Goal: Consume media (video, audio): Consume media (video, audio)

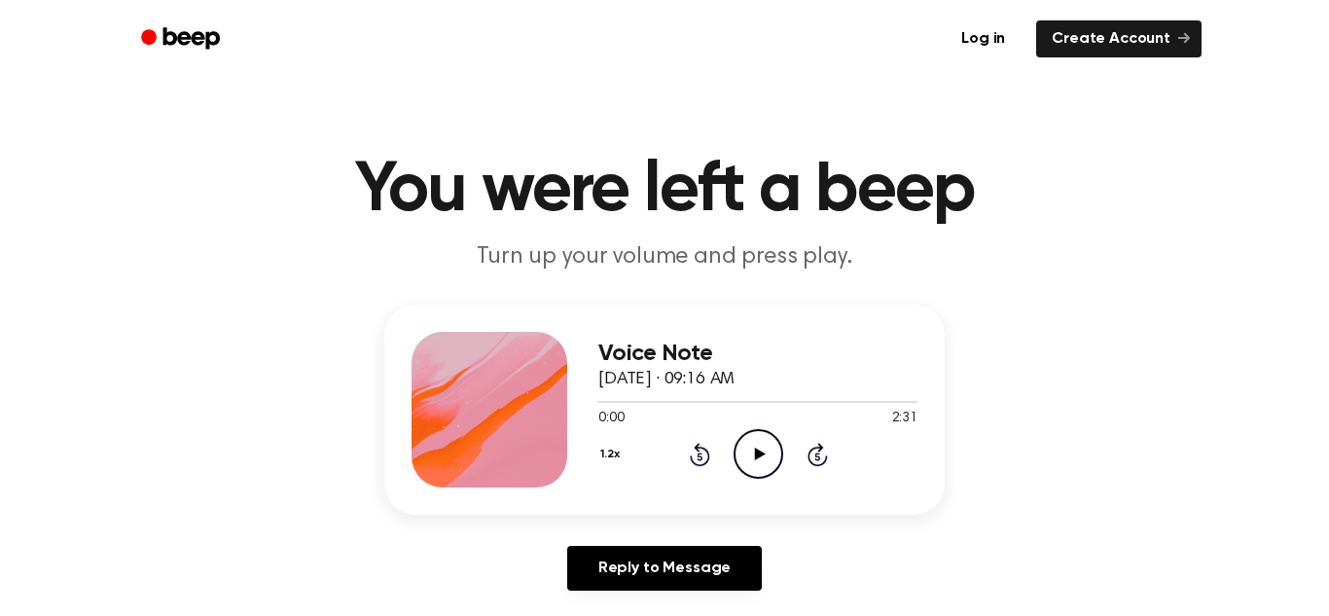
click at [763, 452] on icon "Play Audio" at bounding box center [758, 454] width 50 height 50
click at [703, 449] on icon at bounding box center [700, 454] width 20 height 23
click at [702, 451] on icon "Rewind 5 seconds" at bounding box center [699, 454] width 21 height 25
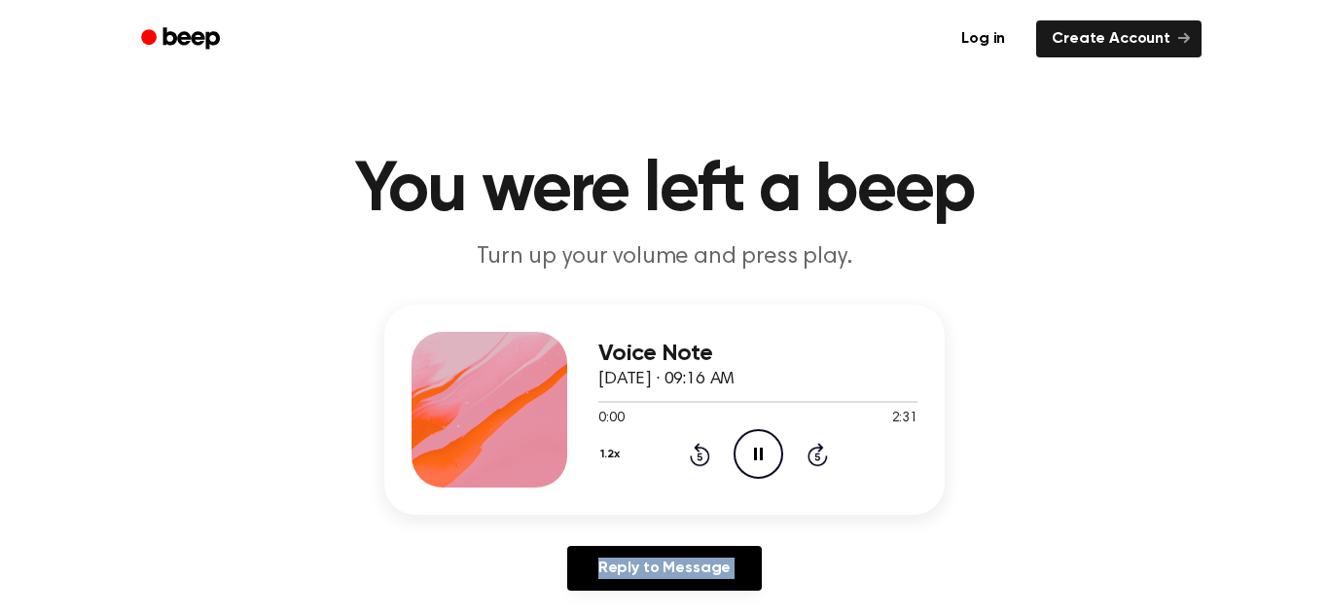
click at [702, 451] on icon "Rewind 5 seconds" at bounding box center [699, 454] width 21 height 25
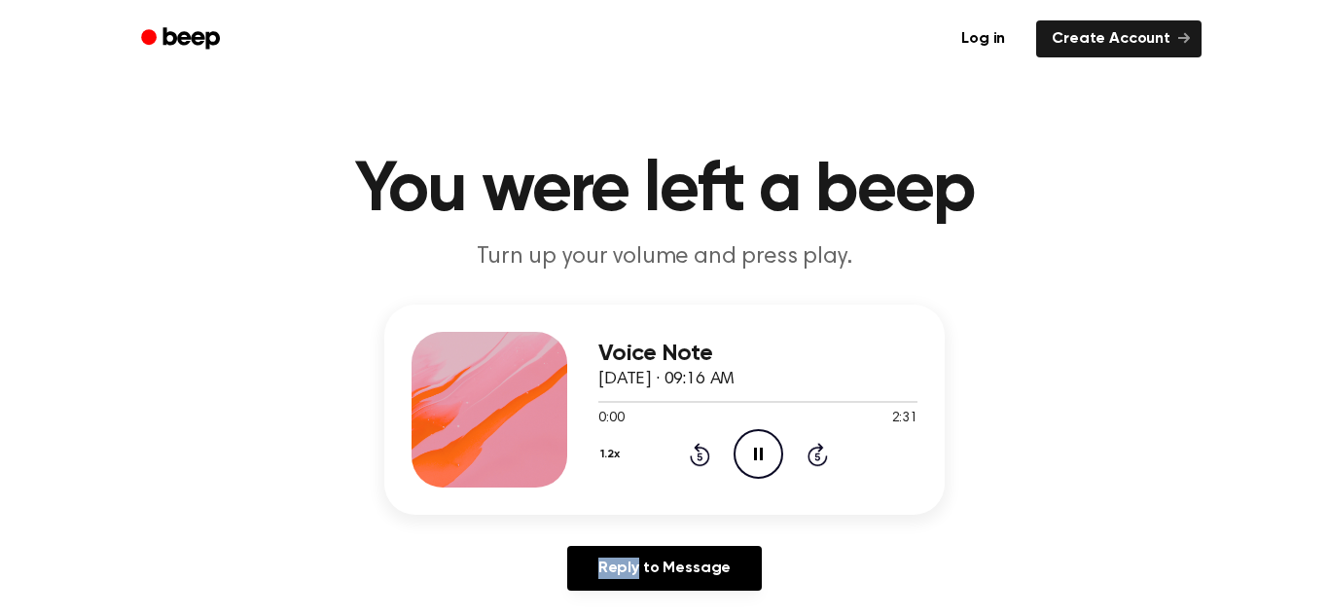
click at [702, 451] on icon "Rewind 5 seconds" at bounding box center [699, 454] width 21 height 25
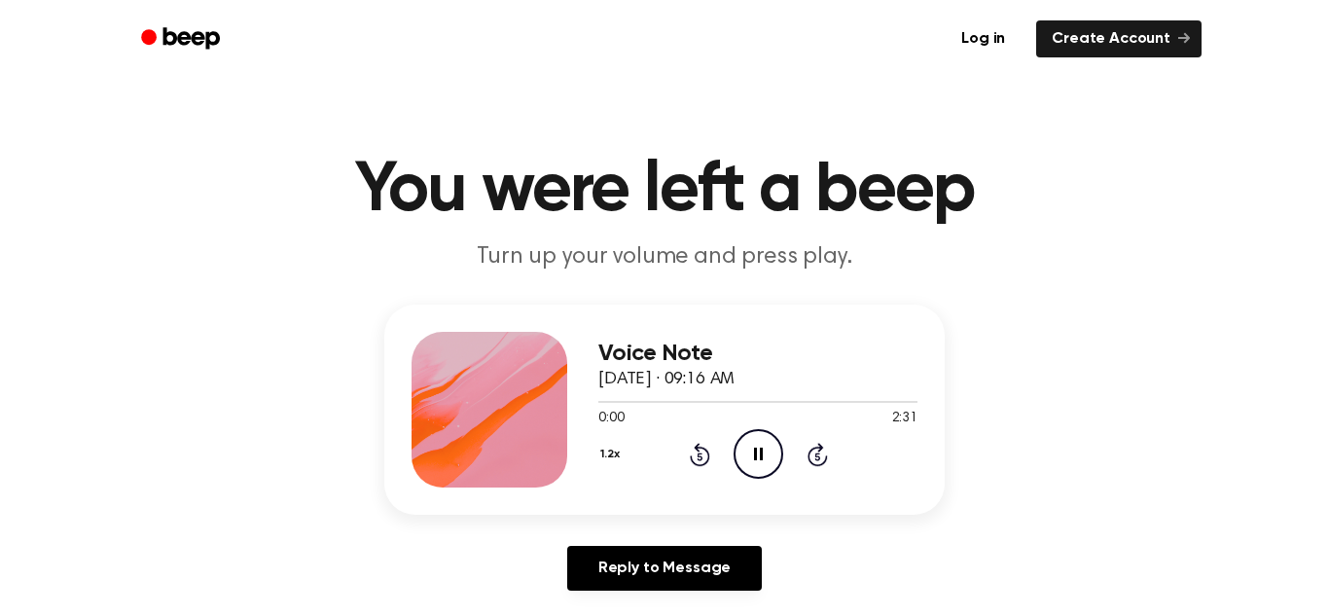
click at [702, 451] on icon "Rewind 5 seconds" at bounding box center [699, 454] width 21 height 25
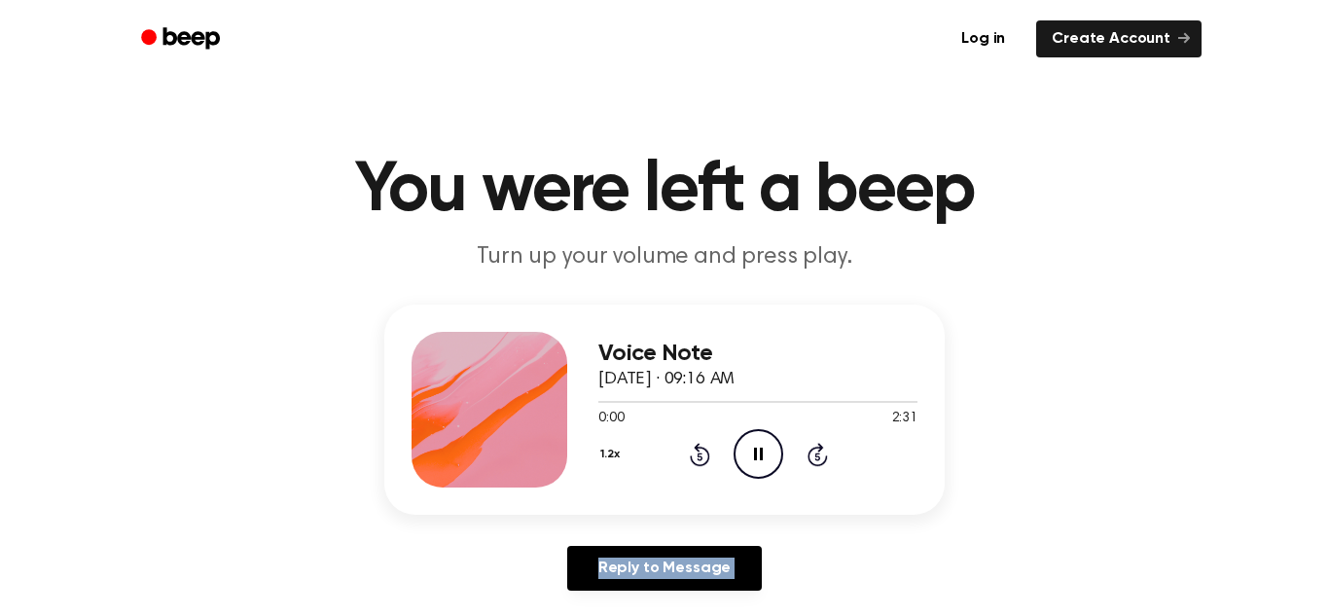
click at [702, 451] on icon "Rewind 5 seconds" at bounding box center [699, 454] width 21 height 25
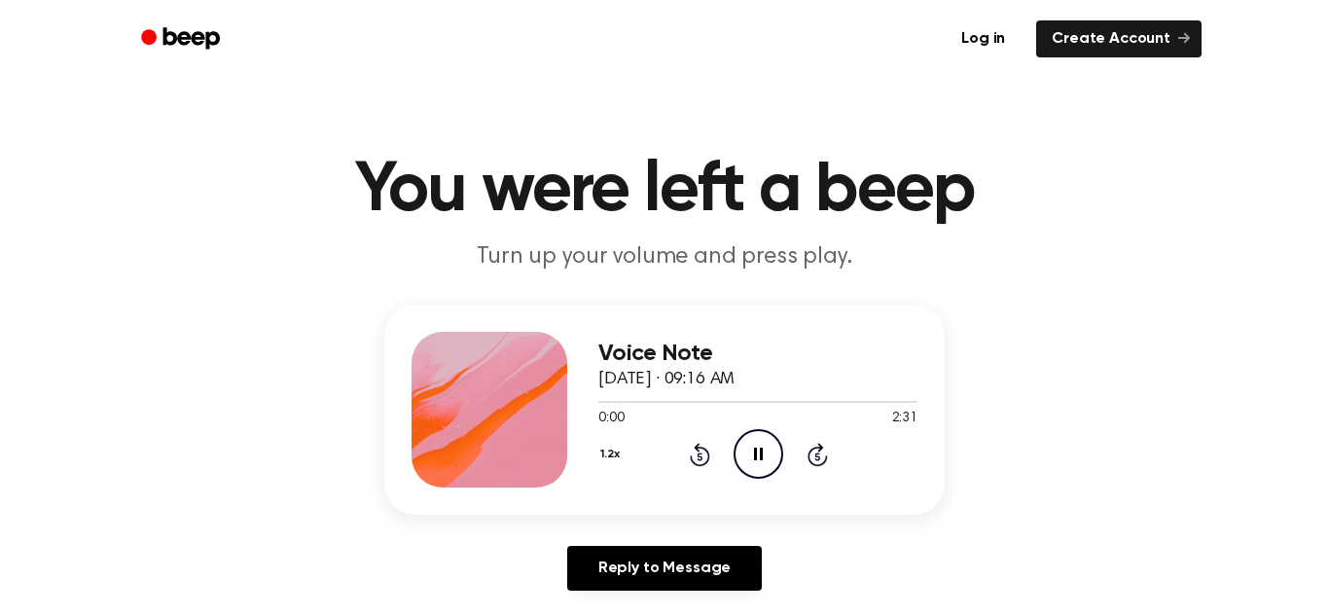
click at [702, 451] on icon "Rewind 5 seconds" at bounding box center [699, 454] width 21 height 25
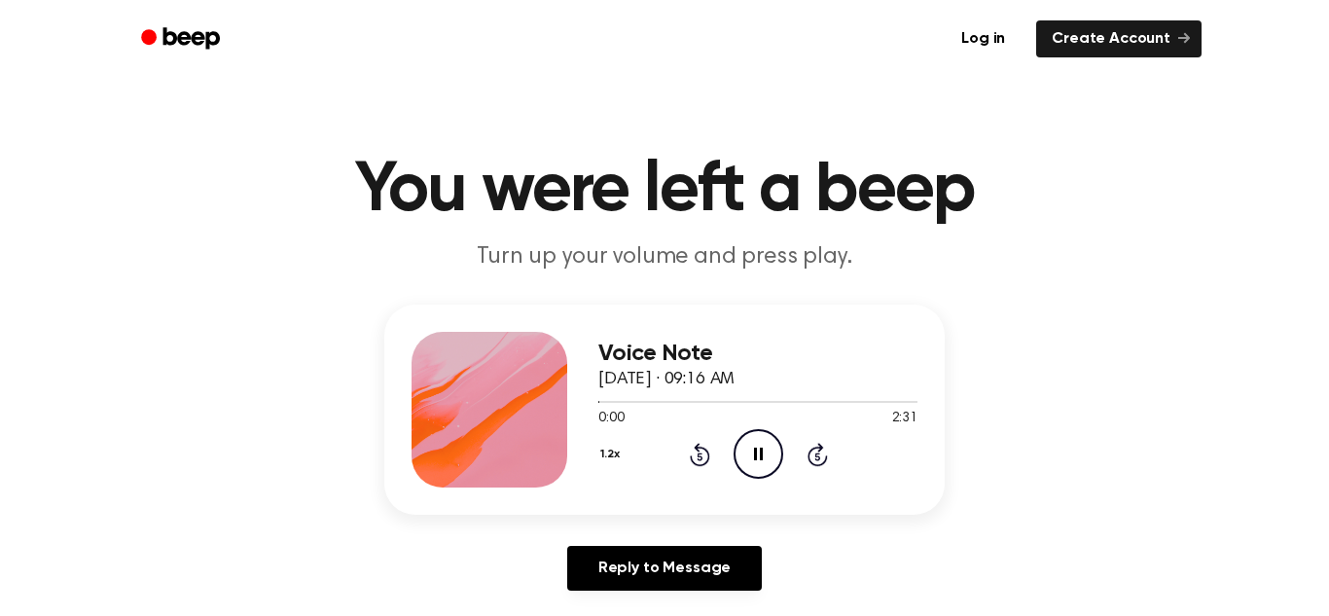
click at [702, 453] on icon "Rewind 5 seconds" at bounding box center [699, 454] width 21 height 25
click at [818, 456] on icon at bounding box center [816, 456] width 5 height 8
click at [819, 452] on icon "Skip 5 seconds" at bounding box center [816, 454] width 21 height 25
click at [695, 457] on icon "Rewind 5 seconds" at bounding box center [699, 454] width 21 height 25
click at [699, 452] on icon "Rewind 5 seconds" at bounding box center [699, 454] width 21 height 25
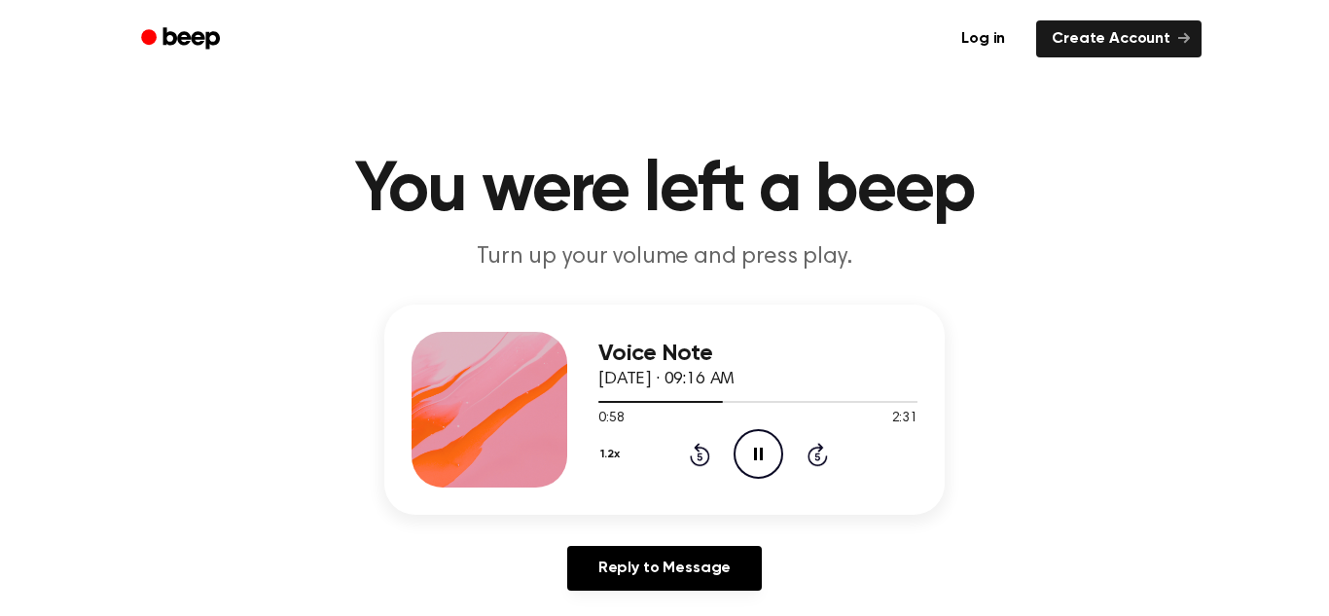
click at [757, 445] on icon "Pause Audio" at bounding box center [758, 454] width 50 height 50
click at [757, 445] on icon "Play Audio" at bounding box center [758, 454] width 50 height 50
click at [703, 453] on icon "Rewind 5 seconds" at bounding box center [699, 454] width 21 height 25
click at [700, 459] on icon at bounding box center [698, 456] width 5 height 8
click at [692, 459] on icon "Rewind 5 seconds" at bounding box center [699, 454] width 21 height 25
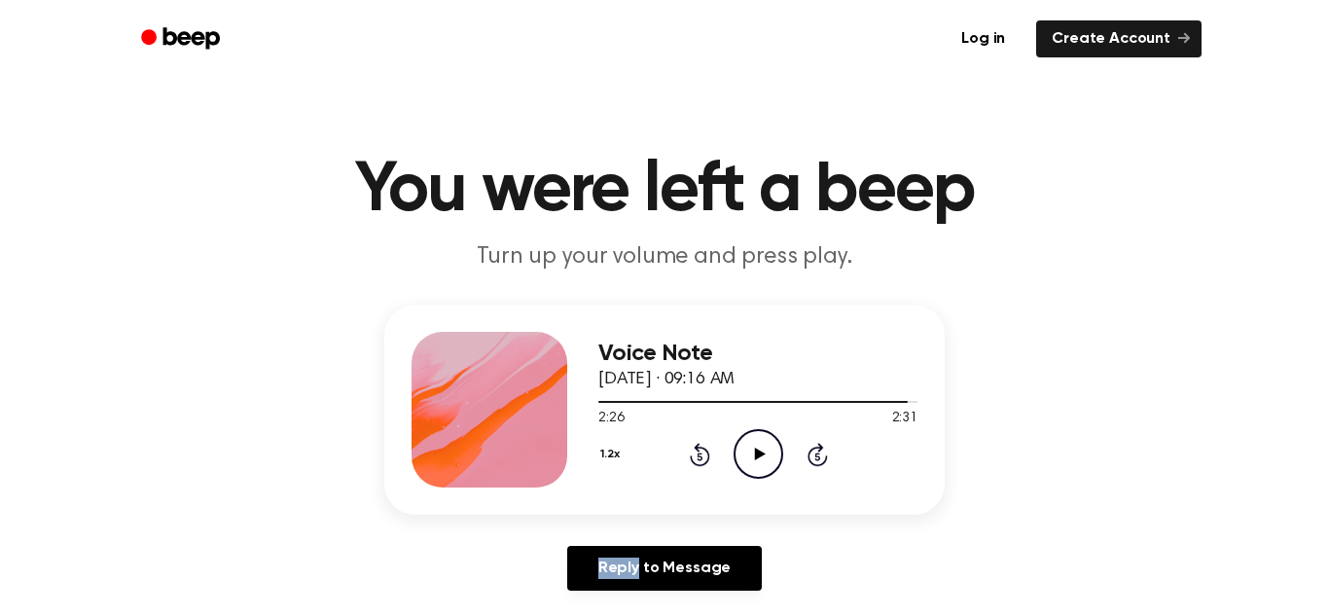
click at [692, 459] on icon "Rewind 5 seconds" at bounding box center [699, 454] width 21 height 25
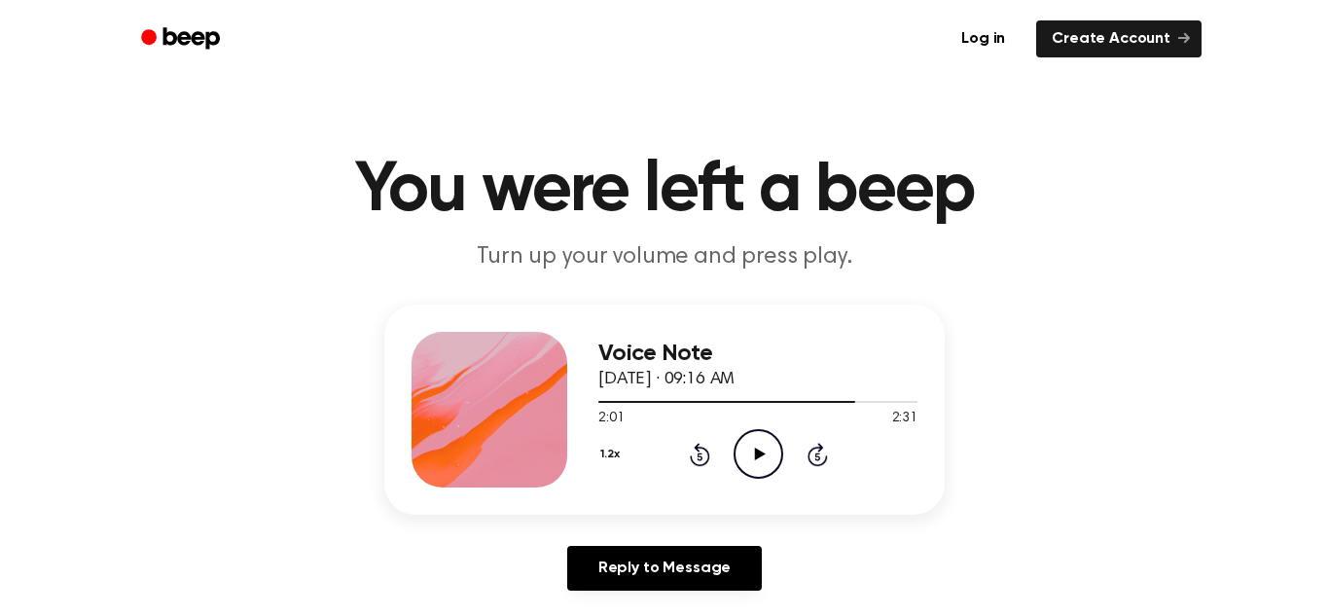
click at [692, 459] on icon "Rewind 5 seconds" at bounding box center [699, 454] width 21 height 25
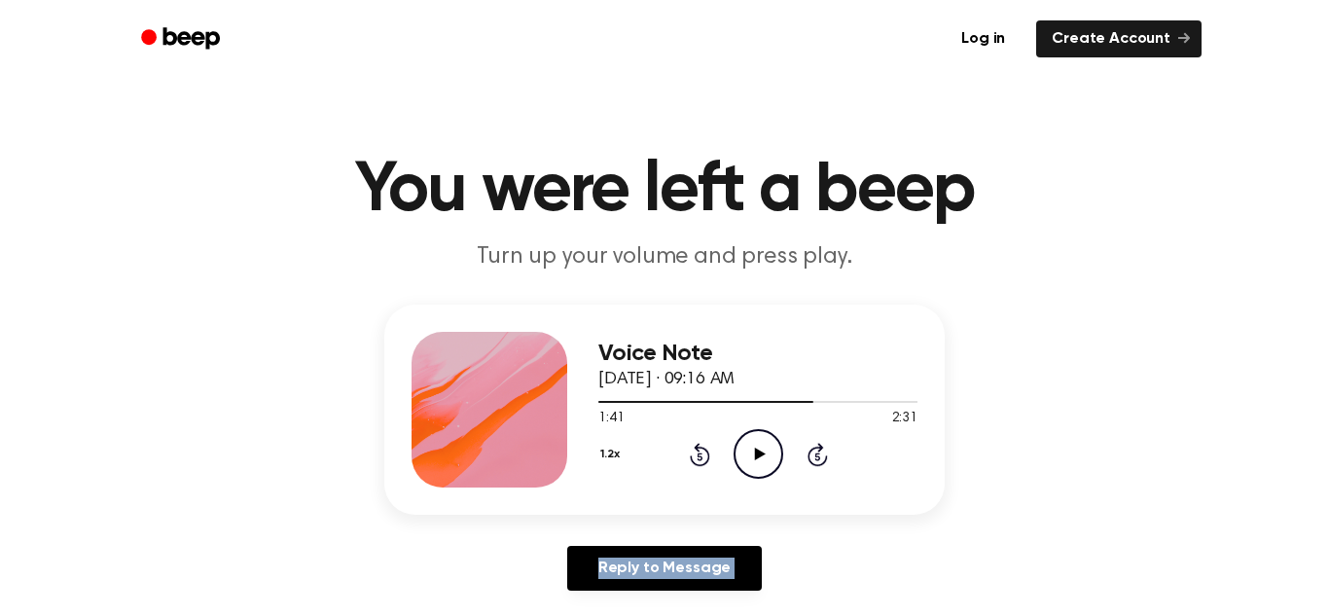
click at [692, 459] on icon "Rewind 5 seconds" at bounding box center [699, 454] width 21 height 25
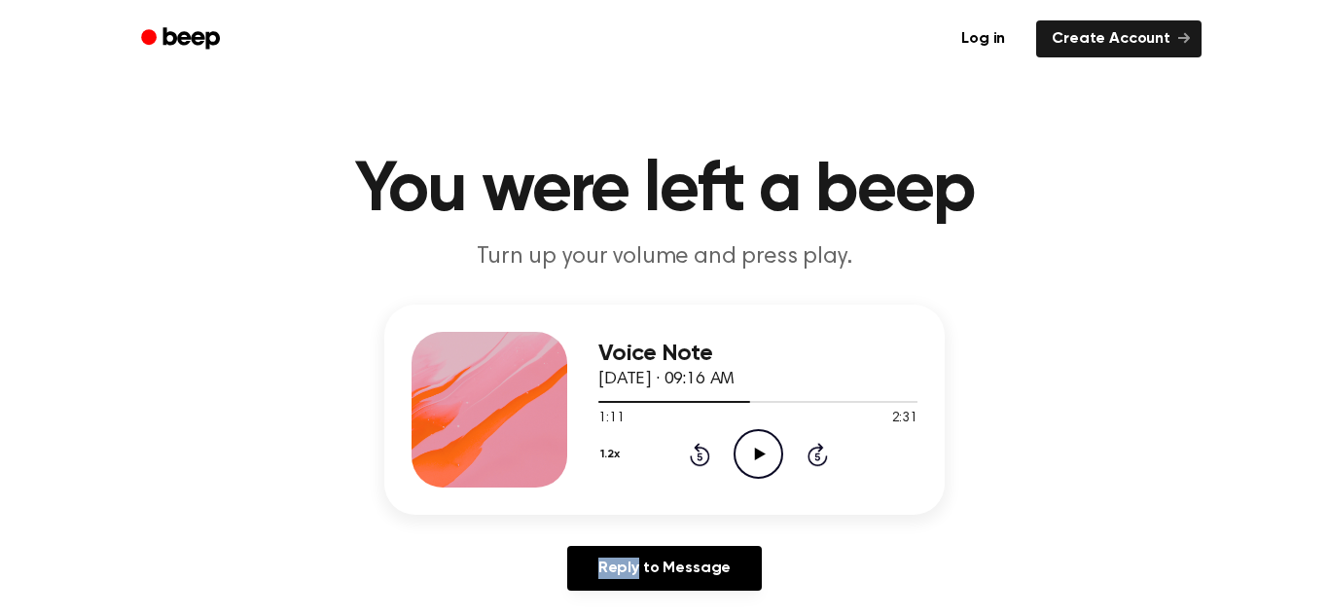
click at [692, 459] on icon "Rewind 5 seconds" at bounding box center [699, 454] width 21 height 25
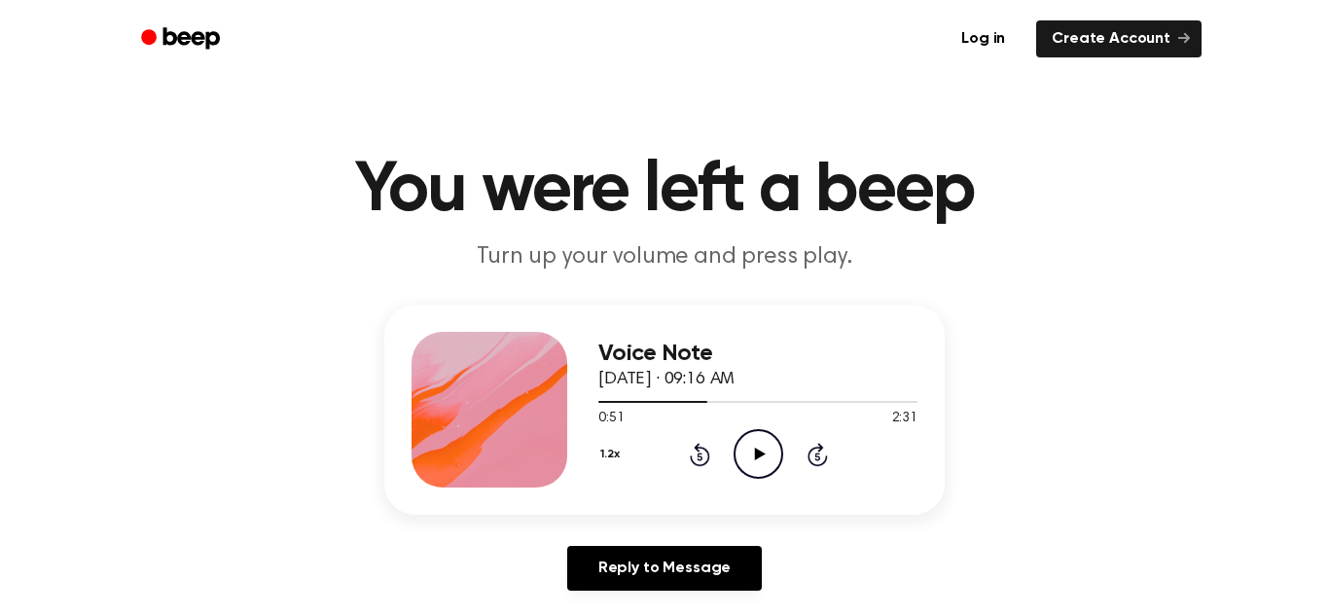
click at [692, 459] on icon "Rewind 5 seconds" at bounding box center [699, 454] width 21 height 25
click at [692, 462] on icon at bounding box center [700, 454] width 20 height 23
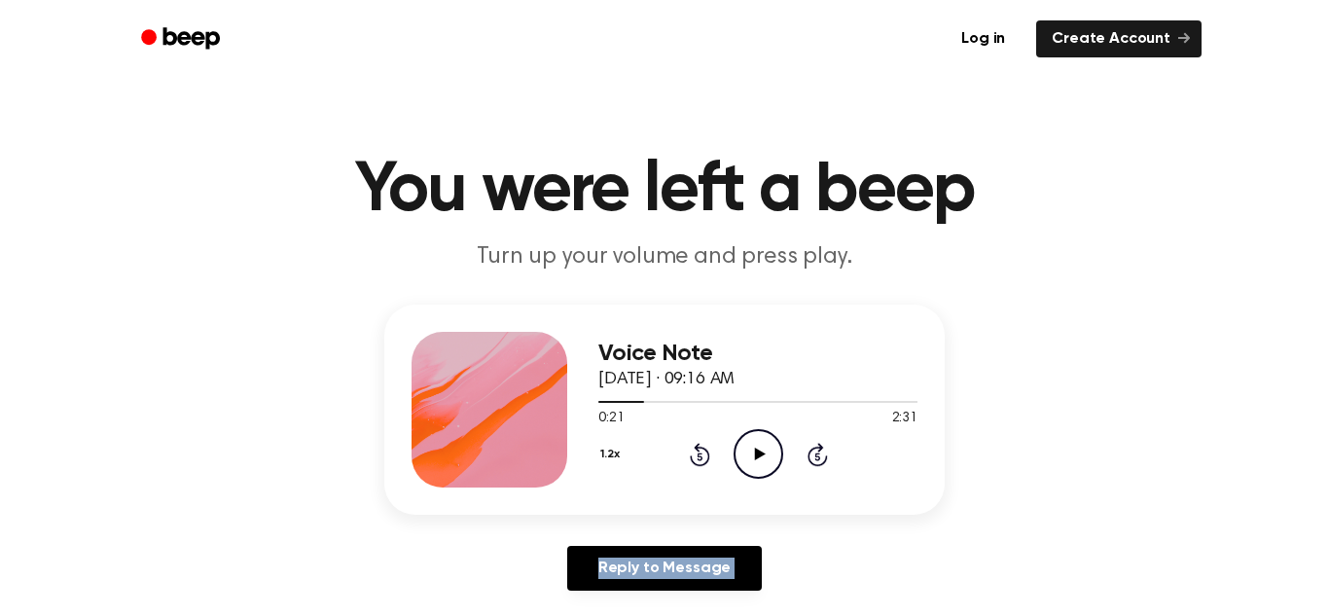
click at [692, 462] on icon at bounding box center [700, 454] width 20 height 23
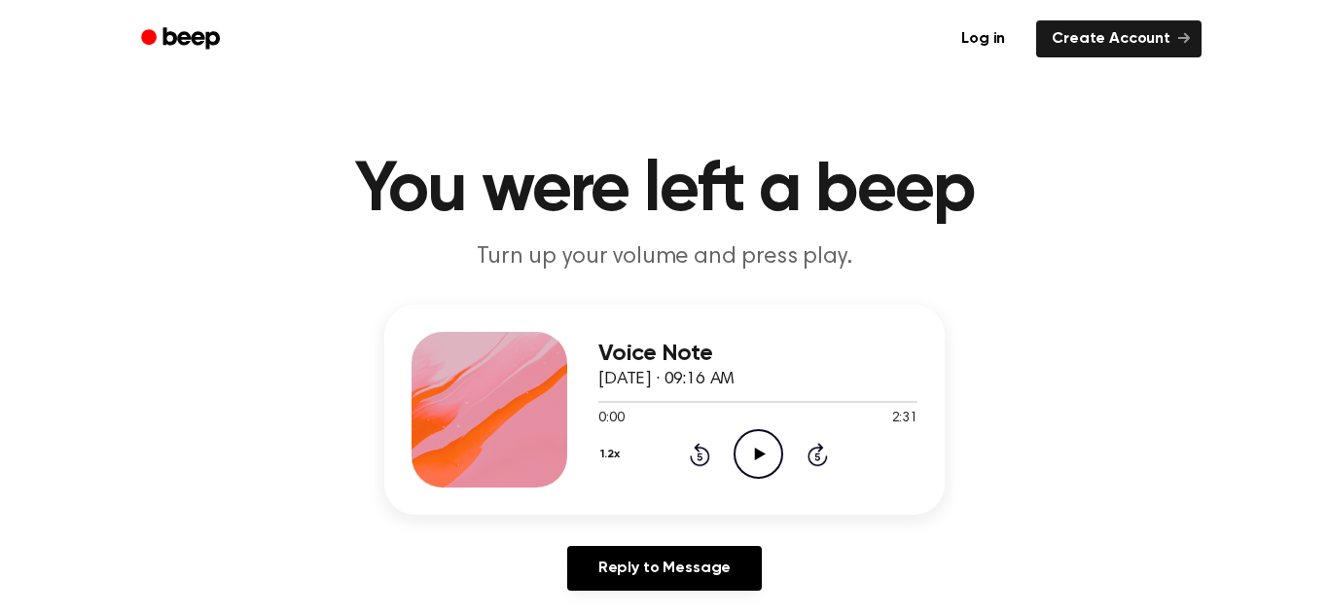
click at [692, 462] on icon at bounding box center [700, 454] width 20 height 23
click at [757, 462] on icon "Play Audio" at bounding box center [758, 454] width 50 height 50
click at [710, 457] on div "1.2x Rewind 5 seconds Pause Audio Skip 5 seconds" at bounding box center [757, 454] width 319 height 50
click at [705, 457] on icon "Rewind 5 seconds" at bounding box center [699, 454] width 21 height 25
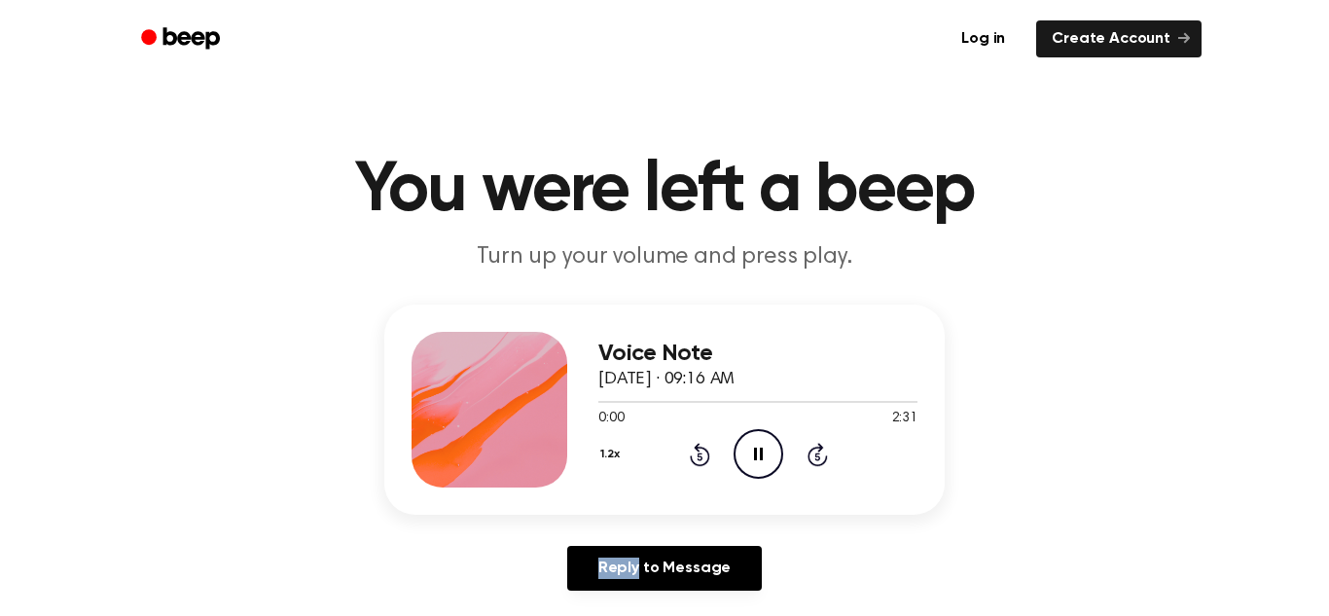
click at [705, 457] on icon "Rewind 5 seconds" at bounding box center [699, 454] width 21 height 25
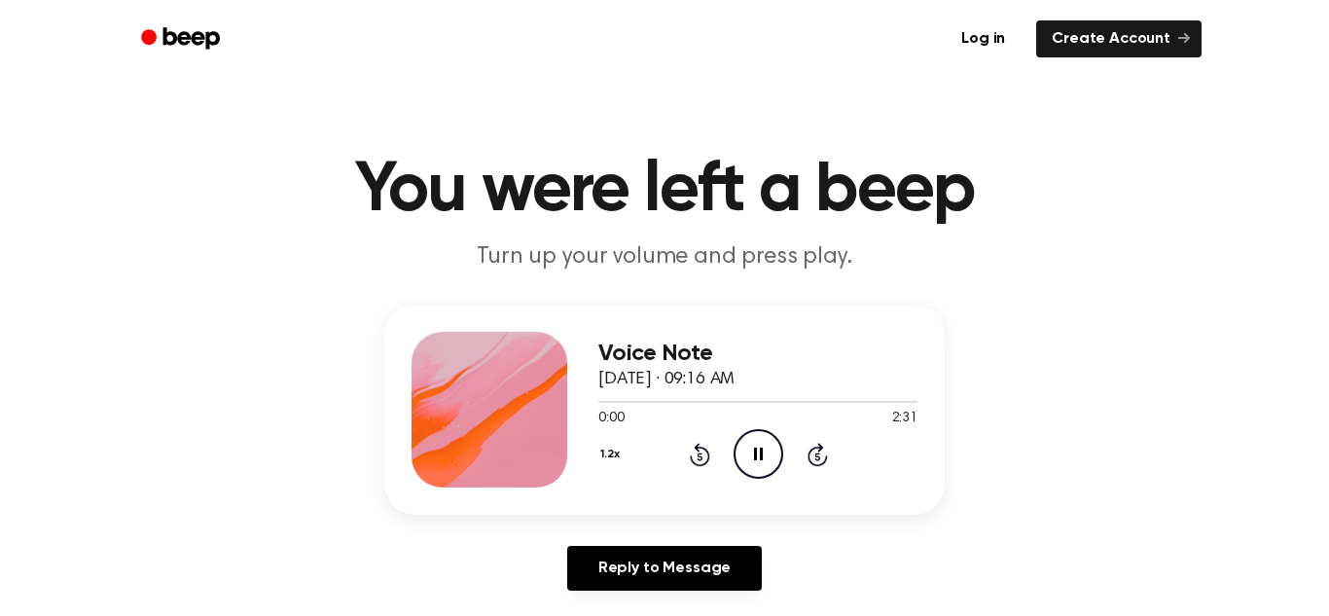
click at [705, 457] on icon "Rewind 5 seconds" at bounding box center [699, 454] width 21 height 25
click at [701, 458] on icon at bounding box center [698, 456] width 5 height 8
click at [698, 456] on icon at bounding box center [698, 456] width 5 height 8
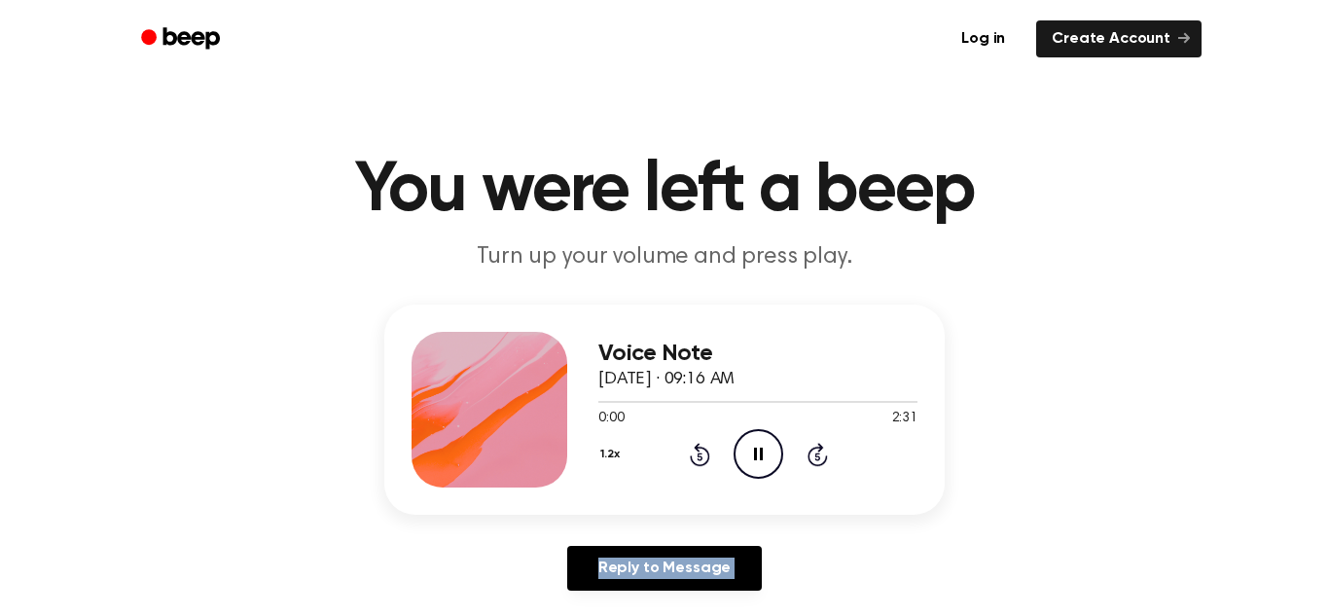
click at [698, 456] on icon at bounding box center [698, 456] width 5 height 8
click at [699, 456] on icon at bounding box center [698, 456] width 5 height 8
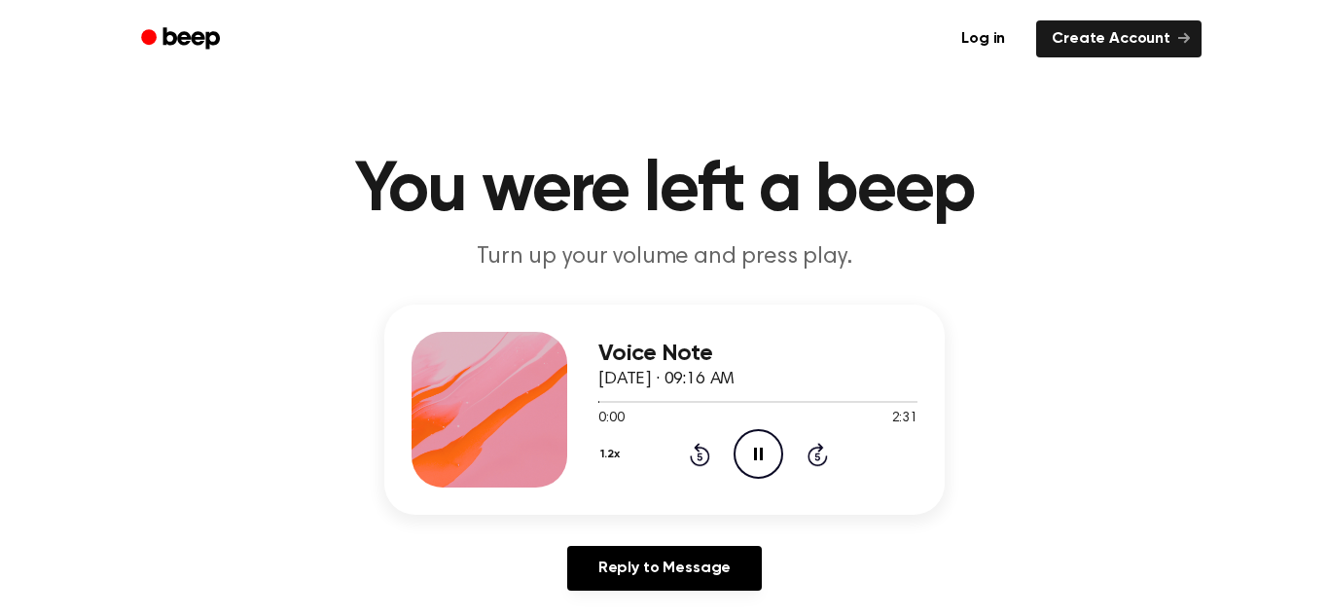
click at [699, 456] on icon at bounding box center [698, 456] width 5 height 8
click at [699, 455] on icon at bounding box center [698, 456] width 5 height 8
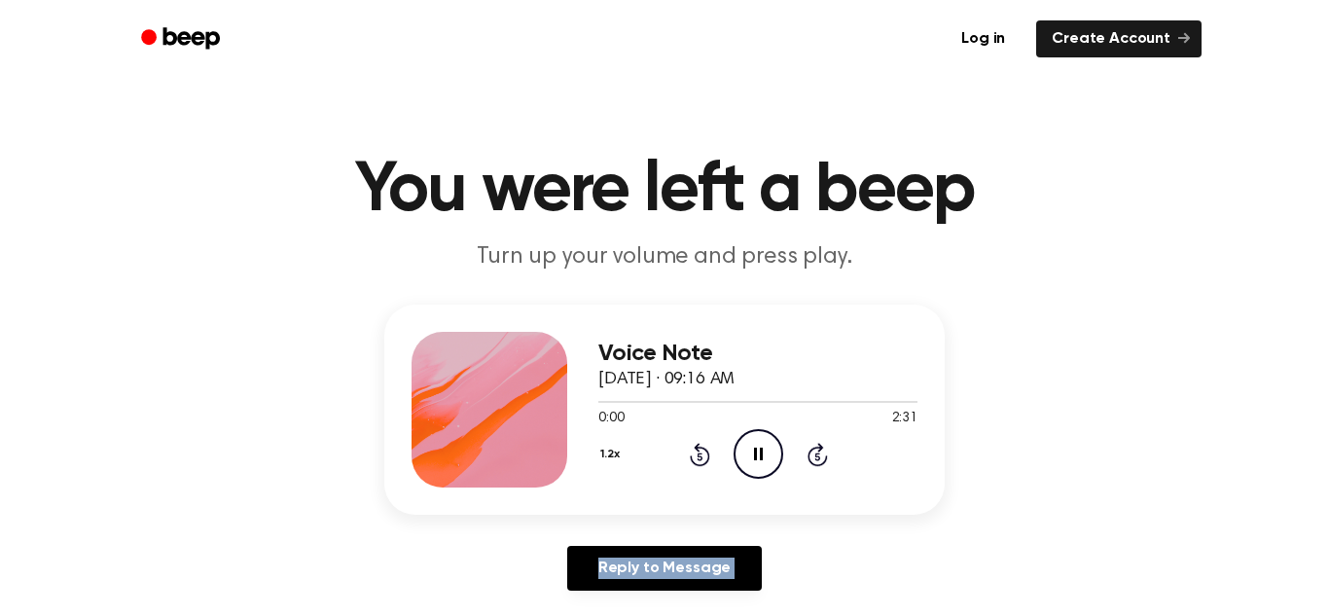
click at [699, 455] on icon at bounding box center [698, 456] width 5 height 8
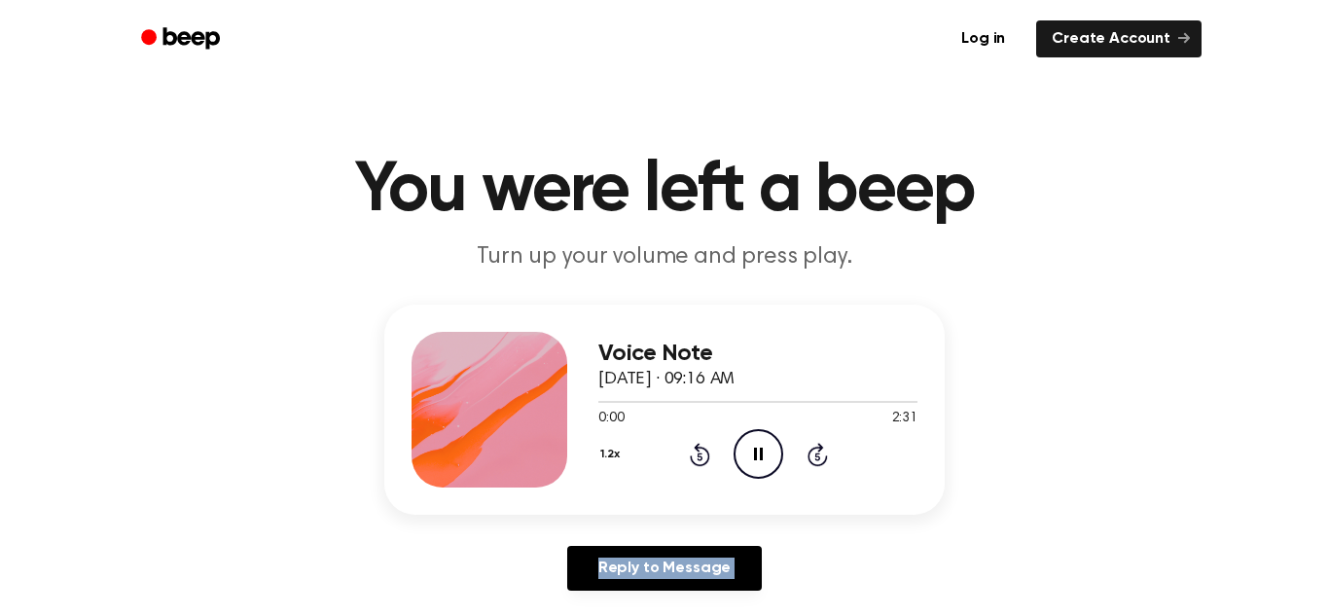
click at [699, 455] on icon at bounding box center [698, 456] width 5 height 8
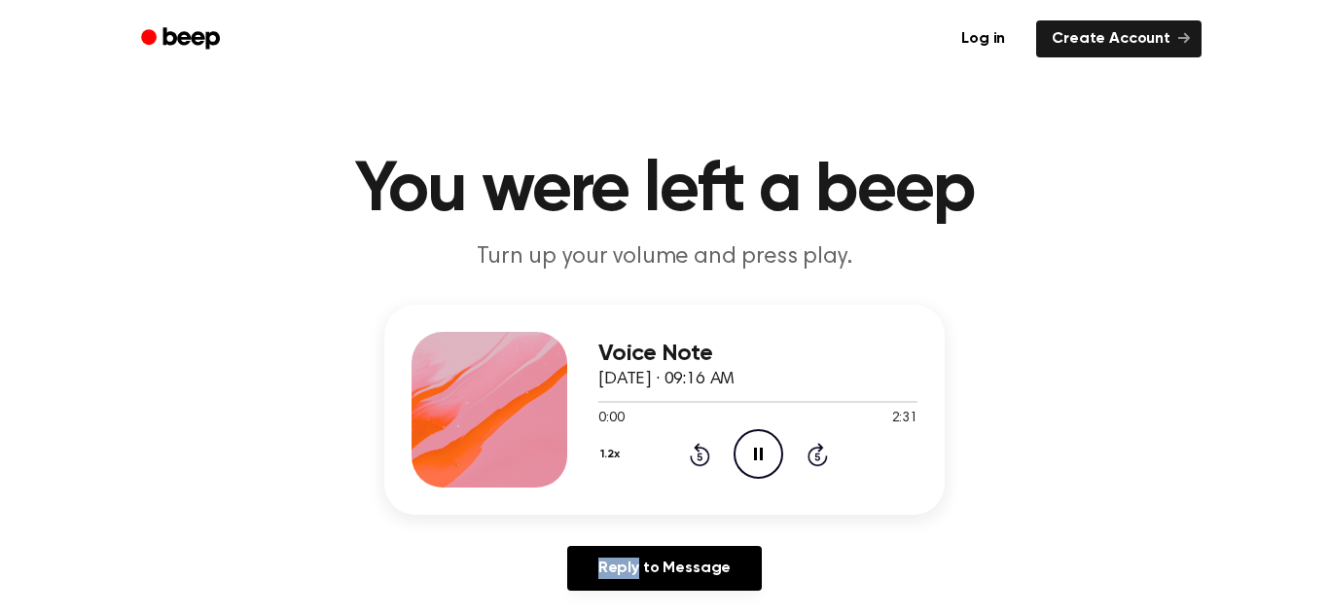
click at [699, 455] on icon at bounding box center [698, 456] width 5 height 8
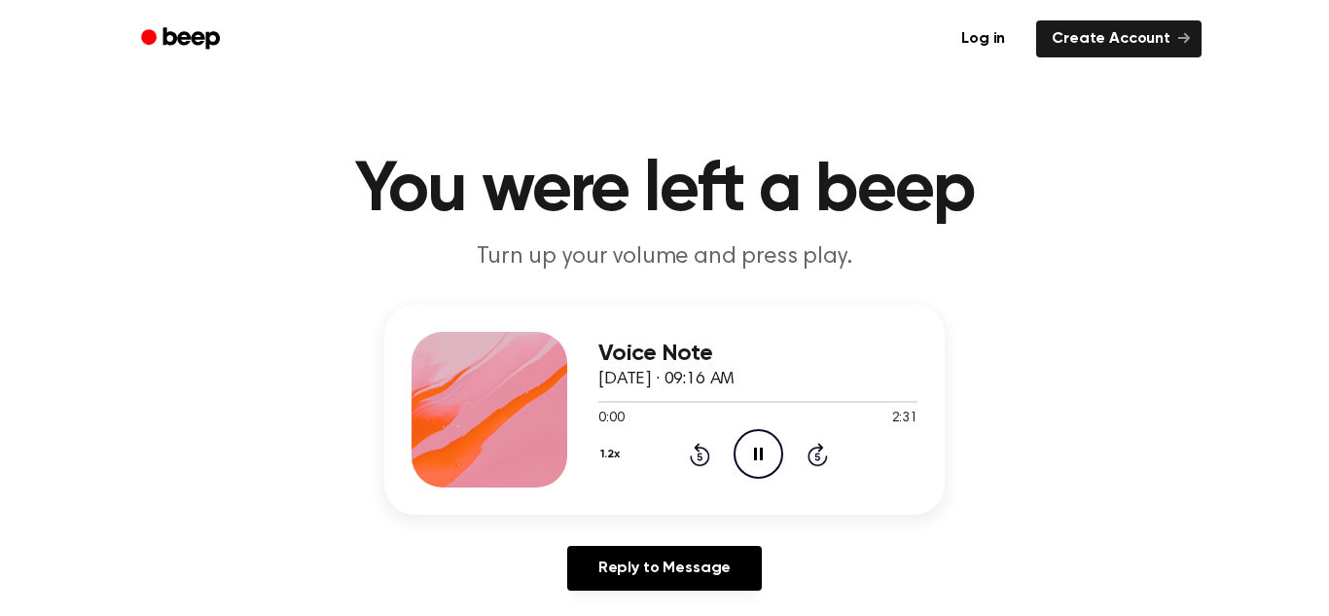
click at [699, 455] on icon at bounding box center [698, 456] width 5 height 8
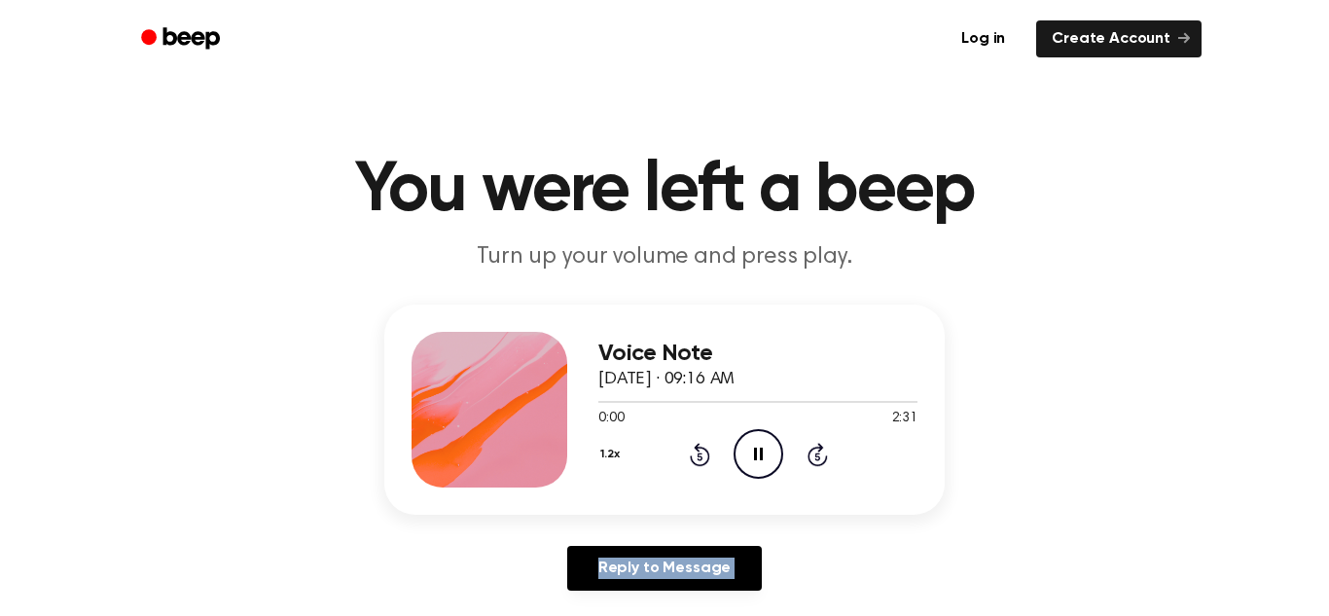
click at [699, 455] on icon at bounding box center [698, 456] width 5 height 8
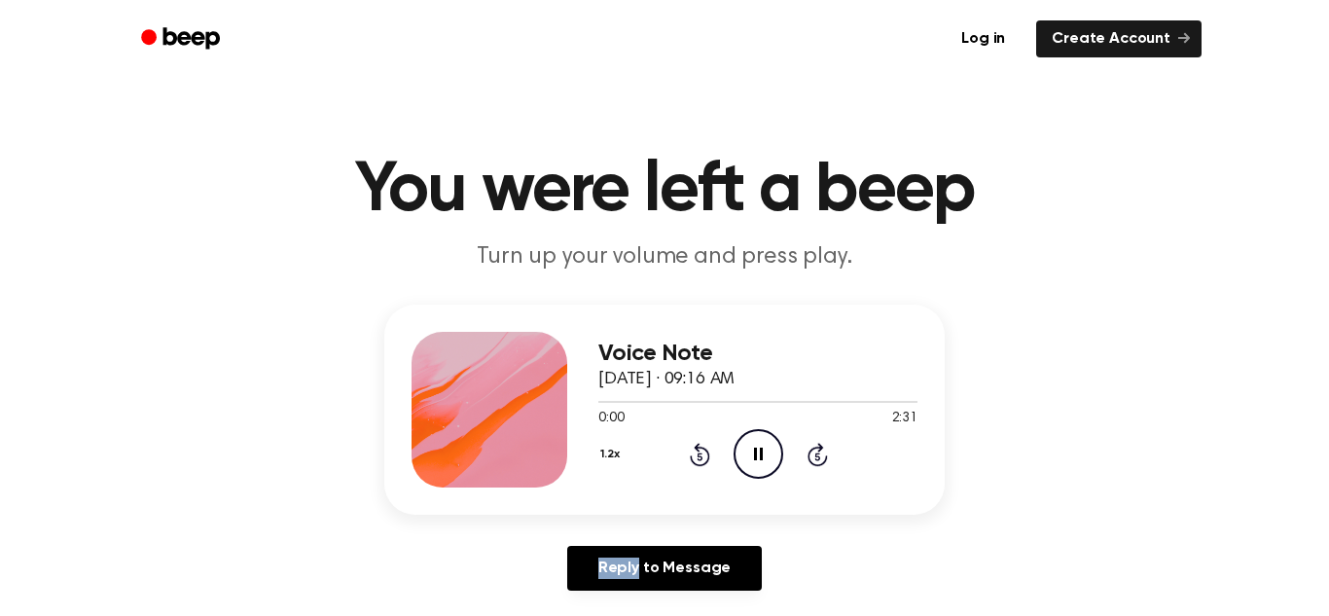
click at [699, 455] on icon at bounding box center [698, 456] width 5 height 8
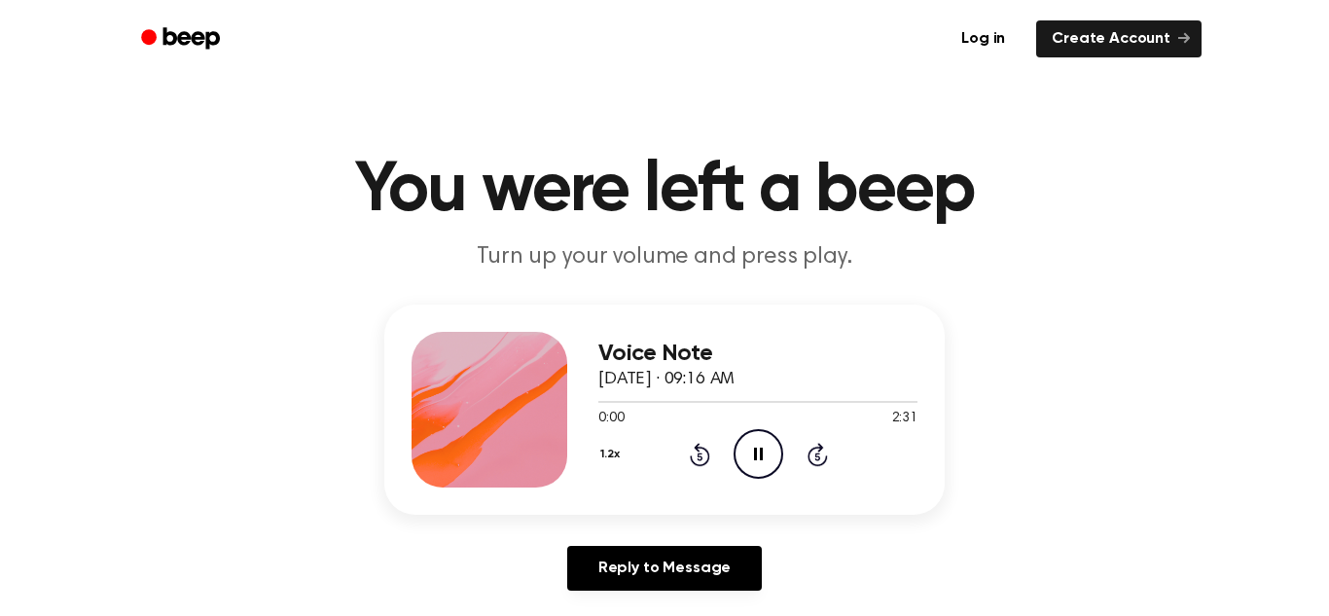
click at [699, 455] on icon at bounding box center [698, 456] width 5 height 8
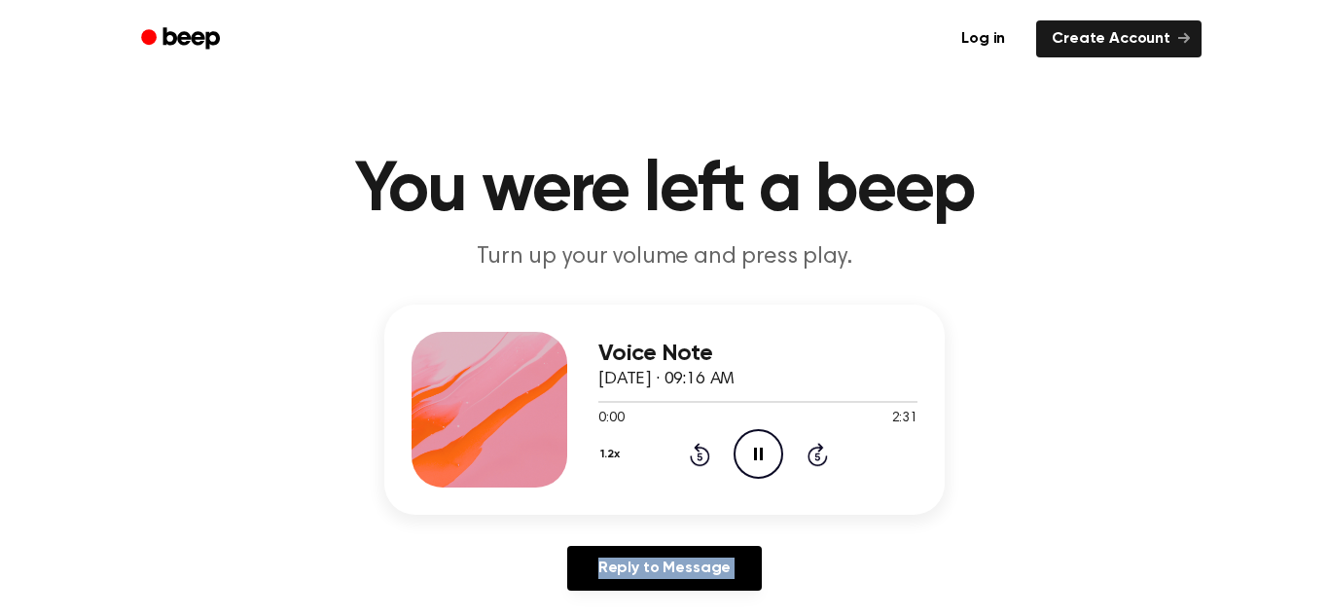
click at [699, 455] on icon at bounding box center [698, 456] width 5 height 8
click at [699, 456] on icon "Rewind 5 seconds" at bounding box center [699, 454] width 21 height 25
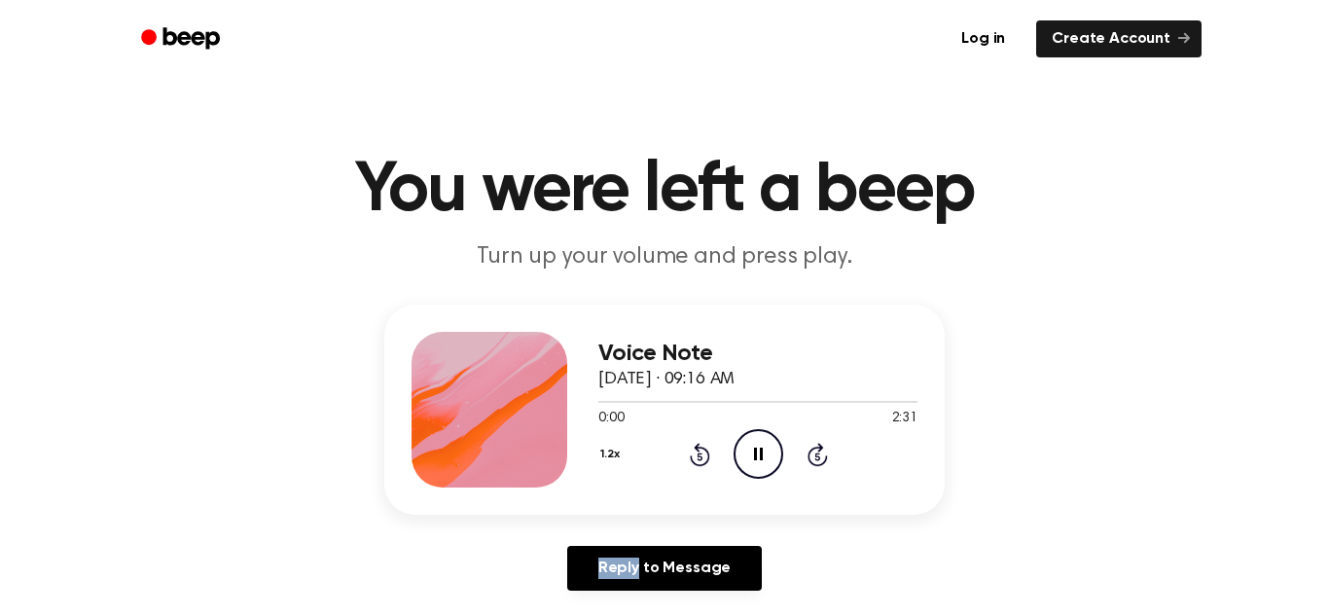
click at [699, 456] on icon "Rewind 5 seconds" at bounding box center [699, 454] width 21 height 25
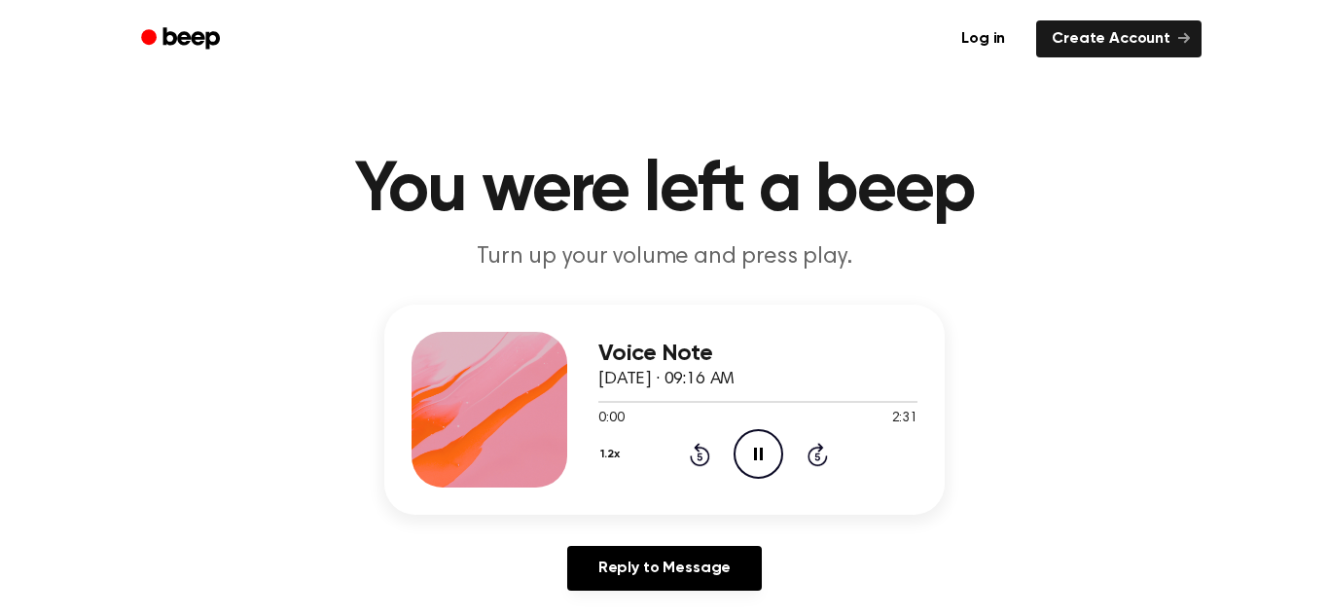
click at [699, 456] on icon "Rewind 5 seconds" at bounding box center [699, 454] width 21 height 25
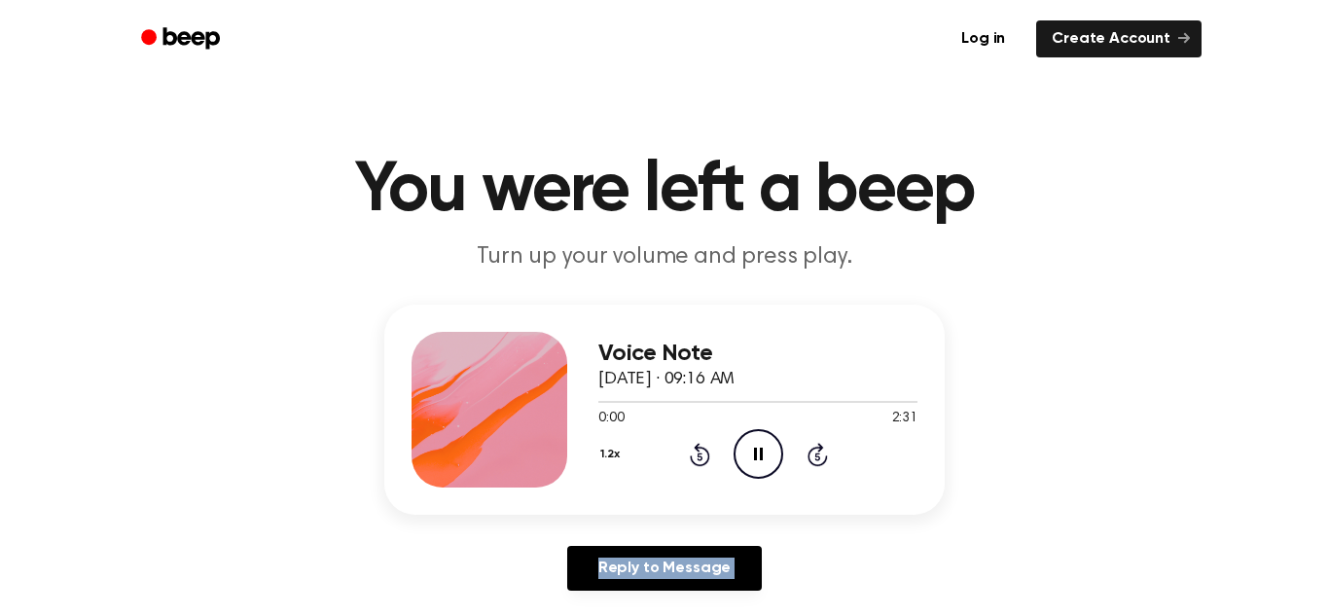
click at [699, 456] on icon "Rewind 5 seconds" at bounding box center [699, 454] width 21 height 25
click at [699, 456] on icon at bounding box center [698, 456] width 5 height 8
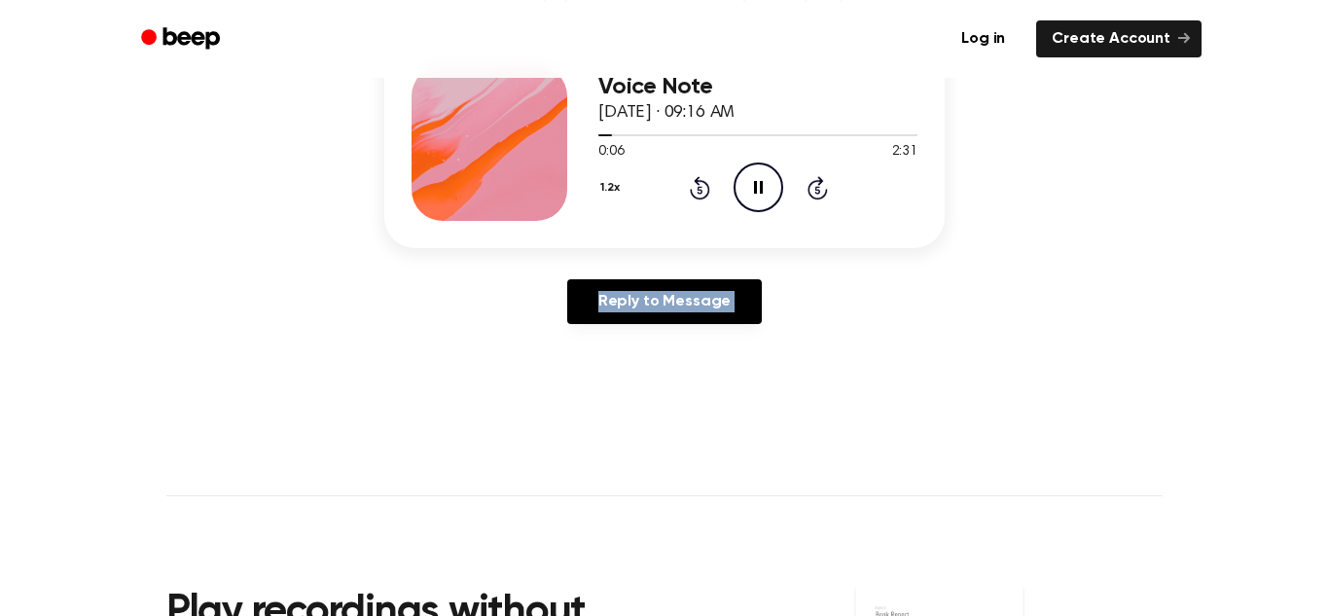
scroll to position [264, 0]
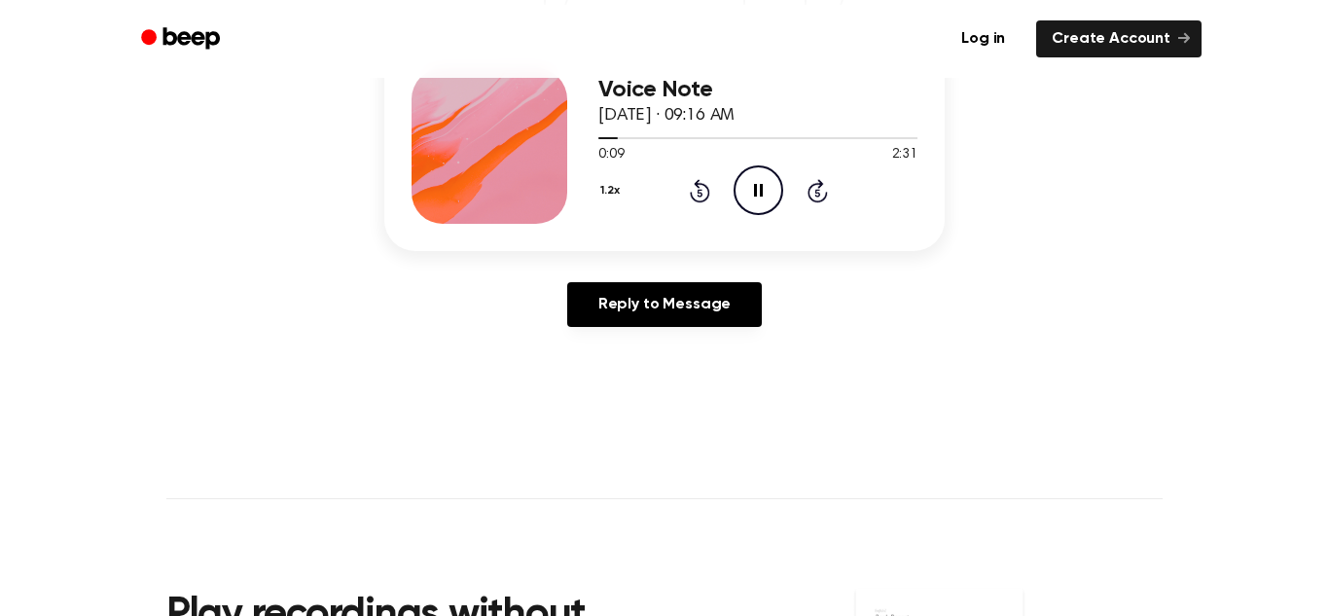
click at [692, 195] on icon at bounding box center [700, 190] width 20 height 23
click at [700, 187] on icon "Rewind 5 seconds" at bounding box center [699, 190] width 21 height 25
click at [699, 188] on icon "Rewind 5 seconds" at bounding box center [699, 190] width 21 height 25
click at [708, 187] on icon "Rewind 5 seconds" at bounding box center [699, 190] width 21 height 25
click at [705, 191] on icon "Rewind 5 seconds" at bounding box center [699, 190] width 21 height 25
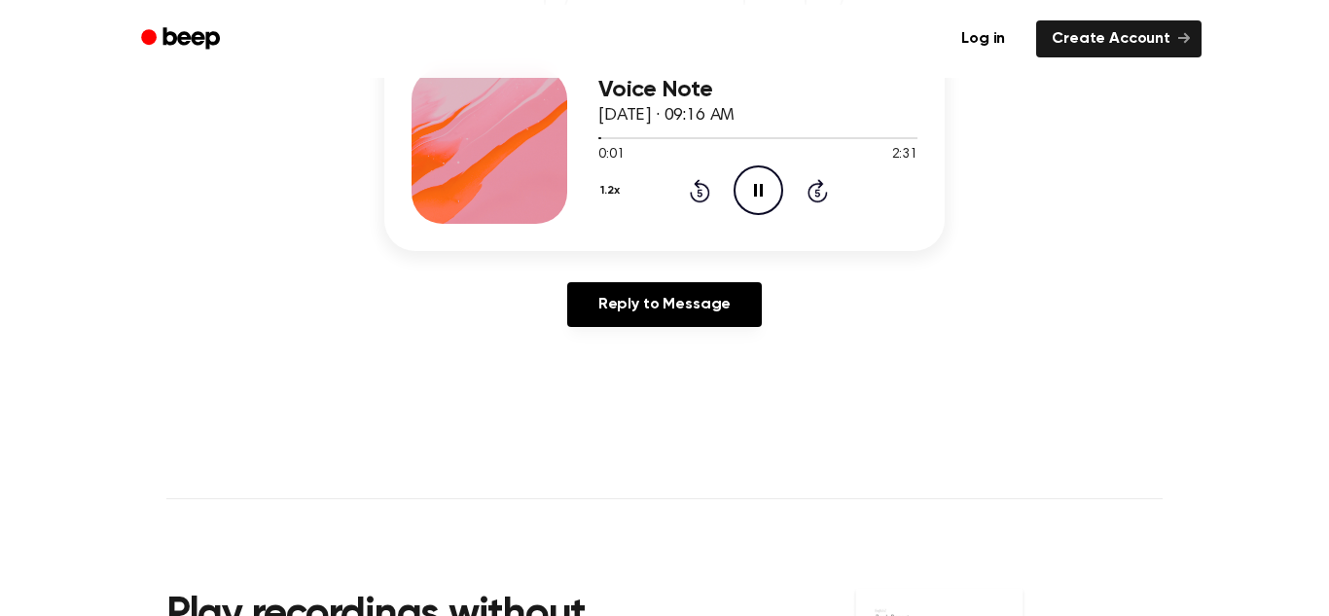
click at [705, 191] on icon "Rewind 5 seconds" at bounding box center [699, 190] width 21 height 25
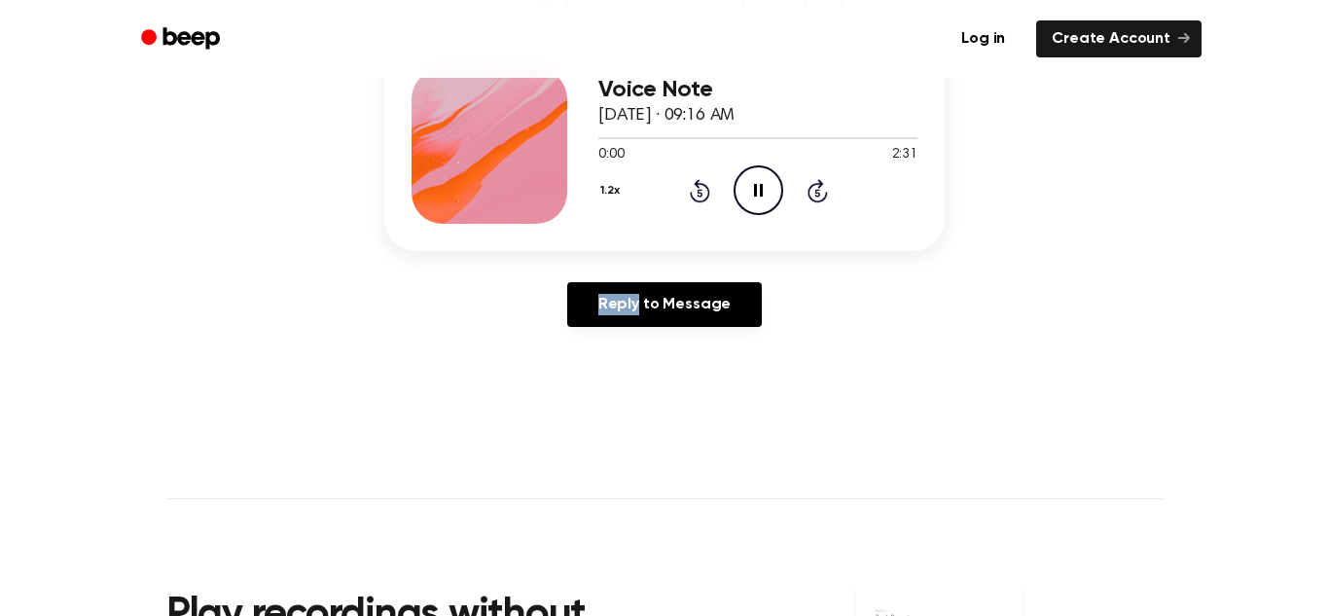
click at [705, 191] on icon "Rewind 5 seconds" at bounding box center [699, 190] width 21 height 25
click at [705, 192] on icon "Rewind 5 seconds" at bounding box center [699, 190] width 21 height 25
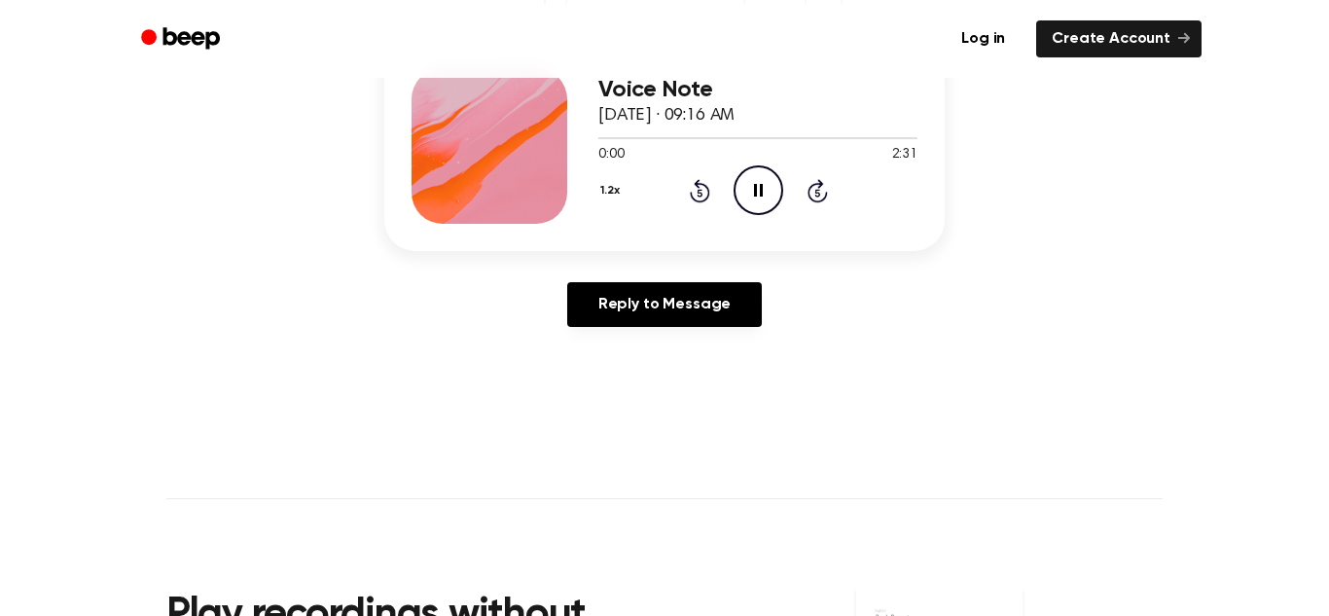
click at [705, 192] on icon "Rewind 5 seconds" at bounding box center [699, 190] width 21 height 25
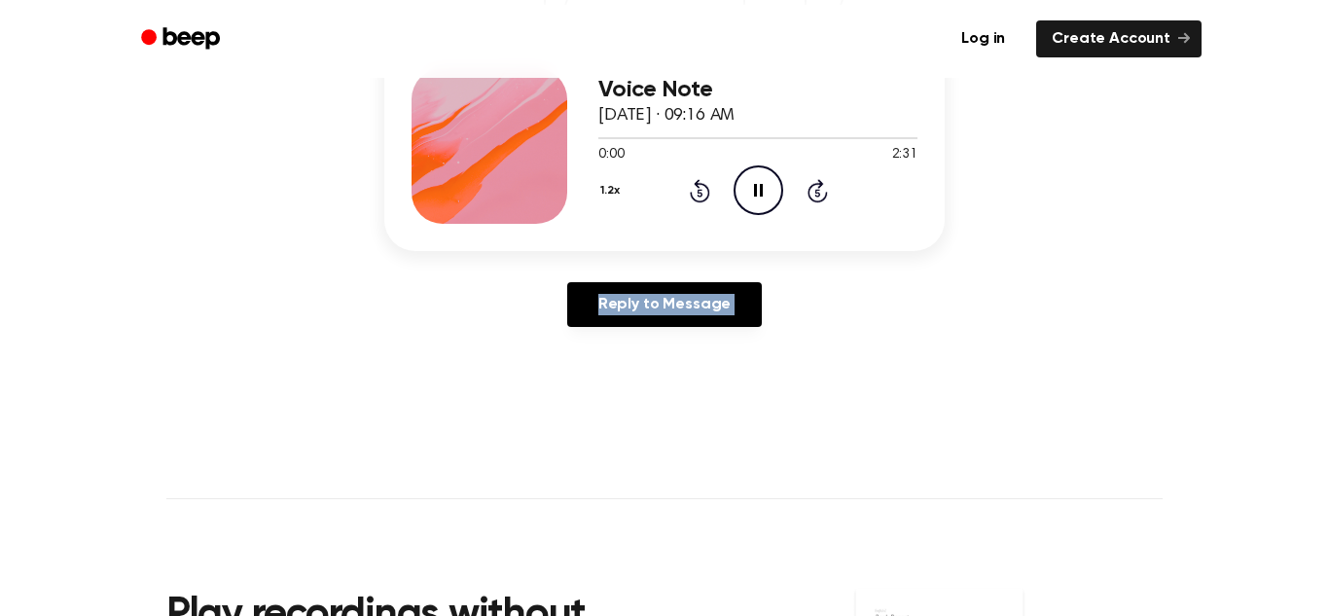
click at [705, 192] on icon "Rewind 5 seconds" at bounding box center [699, 190] width 21 height 25
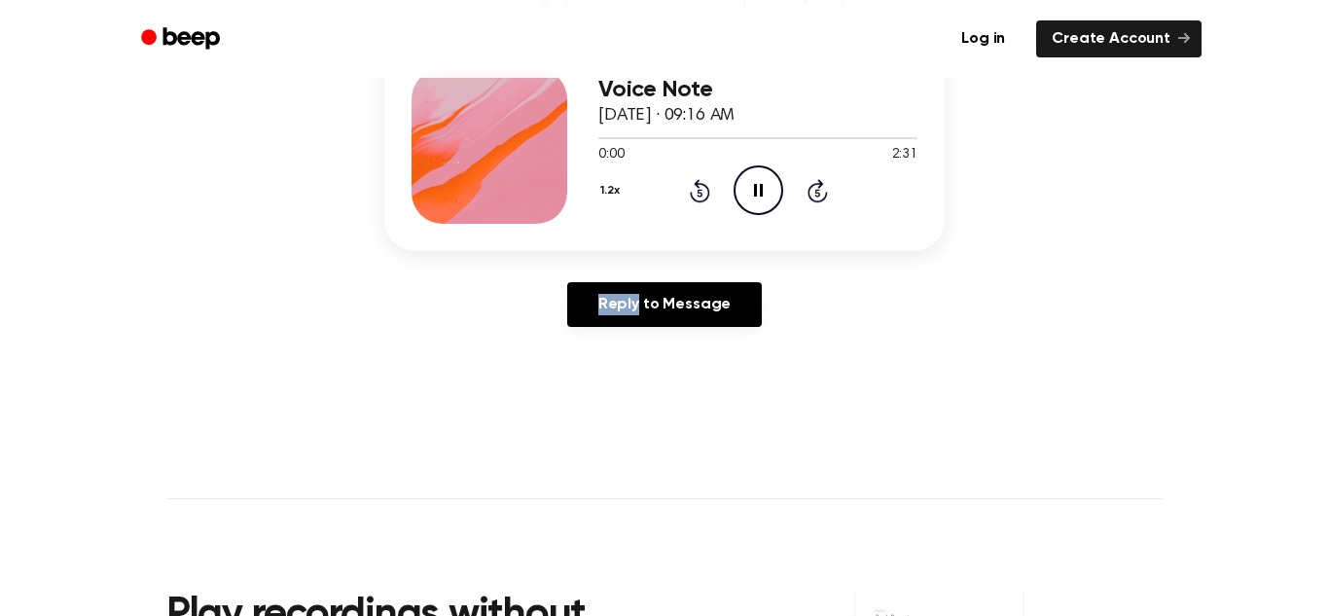
click at [705, 192] on icon "Rewind 5 seconds" at bounding box center [699, 190] width 21 height 25
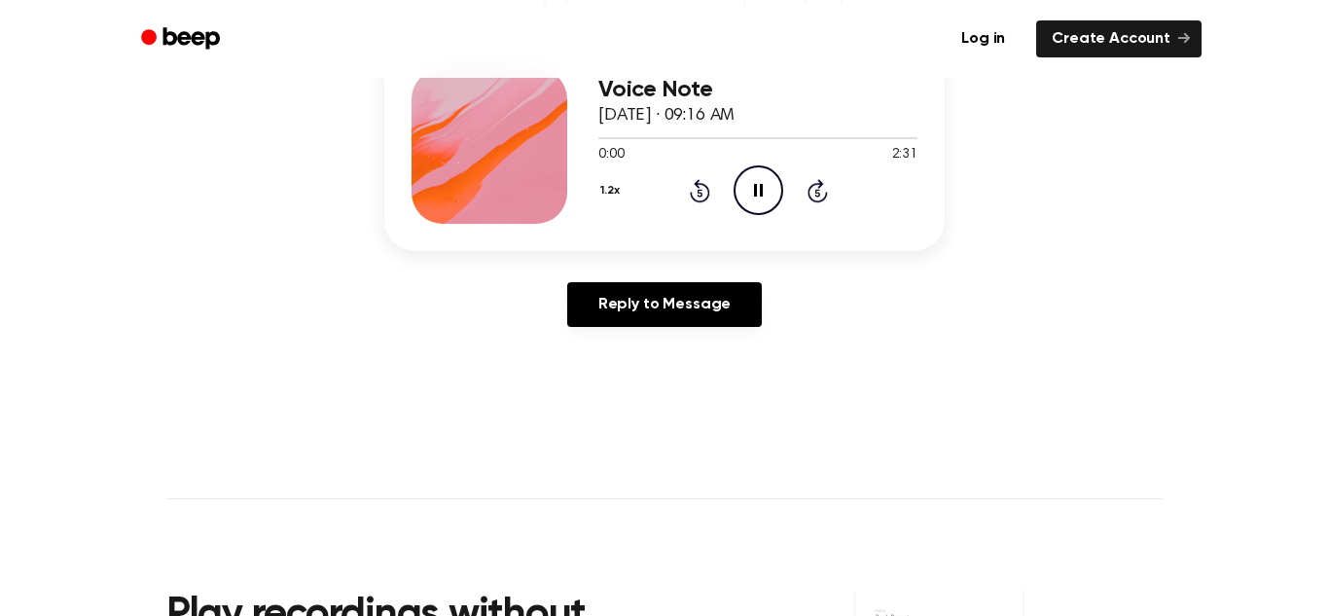
click at [705, 192] on icon "Rewind 5 seconds" at bounding box center [699, 190] width 21 height 25
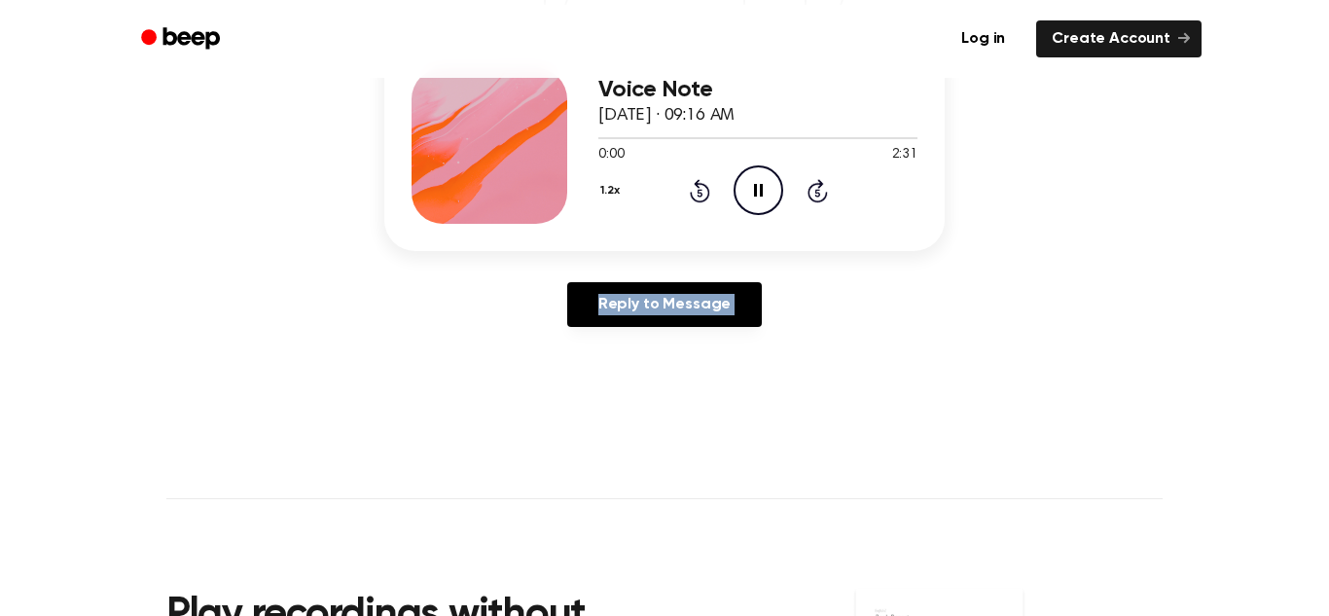
click at [705, 192] on icon "Rewind 5 seconds" at bounding box center [699, 190] width 21 height 25
click at [709, 195] on icon "Rewind 5 seconds" at bounding box center [699, 190] width 21 height 25
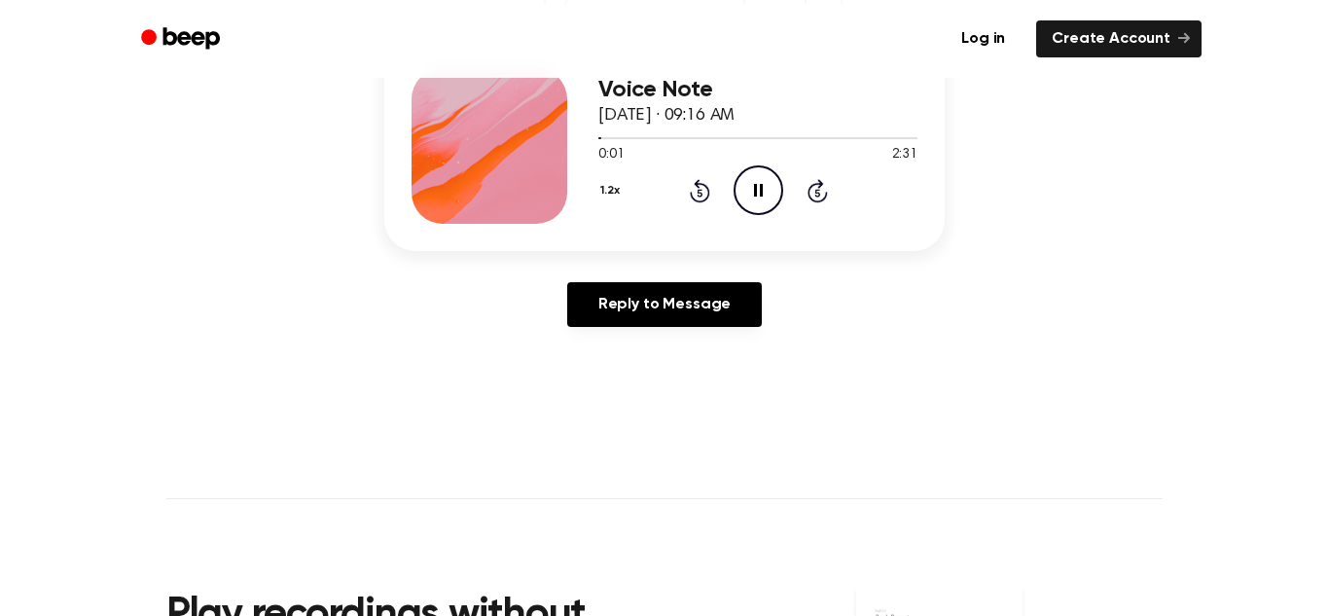
click at [812, 187] on icon "Skip 5 seconds" at bounding box center [816, 190] width 21 height 25
